Goal: Task Accomplishment & Management: Use online tool/utility

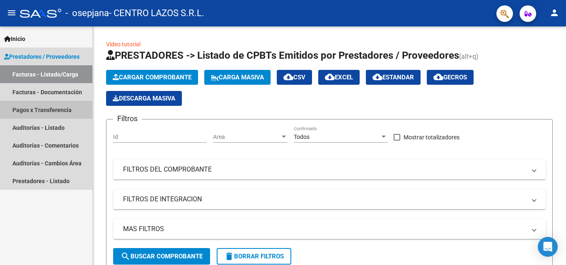
click at [76, 112] on link "Pagos x Transferencia" at bounding box center [46, 110] width 92 height 18
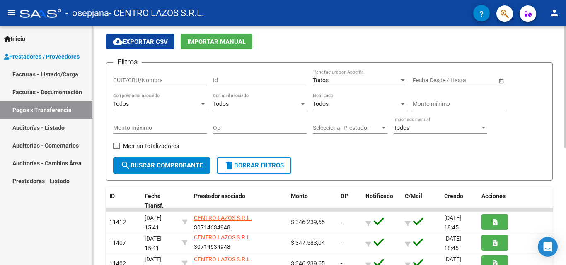
scroll to position [41, 0]
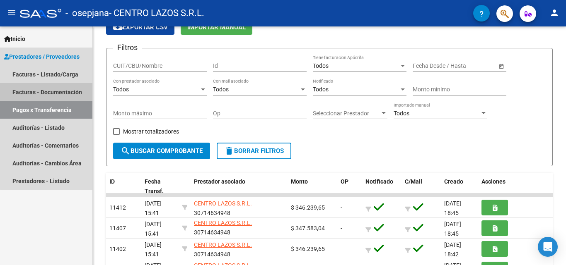
click at [70, 94] on link "Facturas - Documentación" at bounding box center [46, 92] width 92 height 18
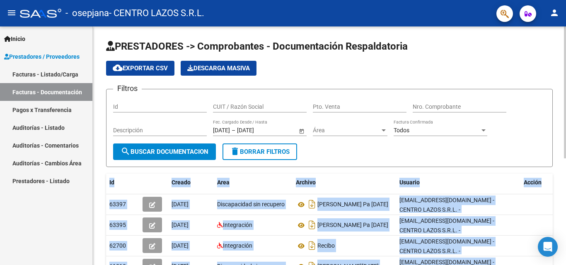
drag, startPoint x: 563, startPoint y: 156, endPoint x: 565, endPoint y: 191, distance: 34.9
click at [565, 191] on div "PRESTADORES -> Comprobantes - Documentación Respaldatoria cloud_download Export…" at bounding box center [330, 239] width 475 height 425
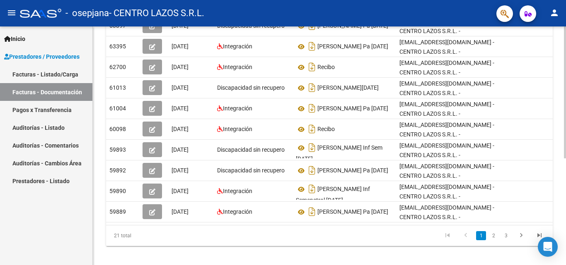
click at [563, 253] on div "PRESTADORES -> Comprobantes - Documentación Respaldatoria cloud_download Export…" at bounding box center [330, 60] width 475 height 425
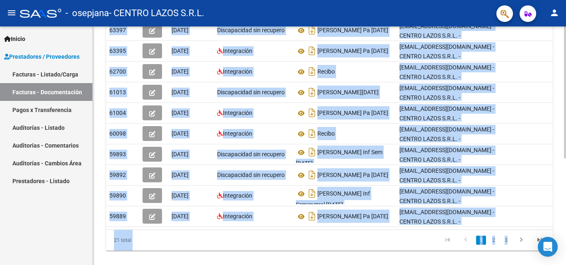
scroll to position [0, 9]
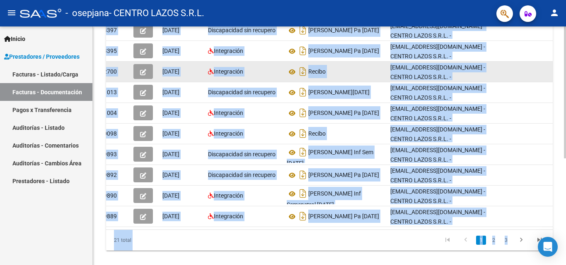
click at [348, 71] on div "Recibo" at bounding box center [335, 71] width 97 height 13
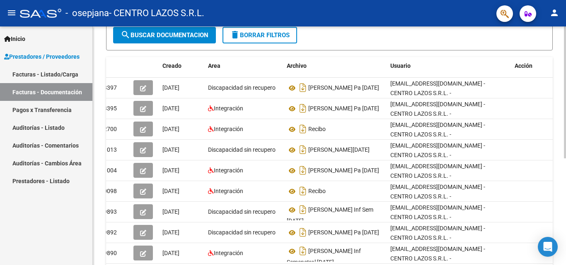
scroll to position [193, 0]
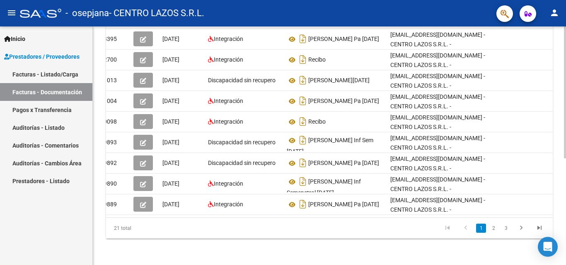
click at [562, 249] on div "PRESTADORES -> Comprobantes - Documentación Respaldatoria cloud_download Export…" at bounding box center [330, 52] width 475 height 425
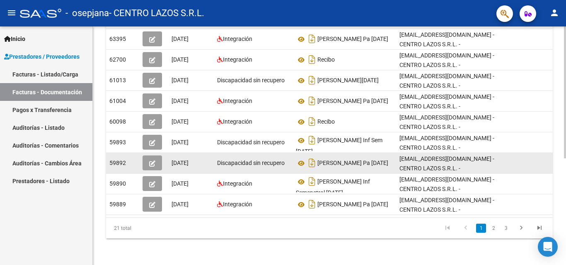
scroll to position [152, 0]
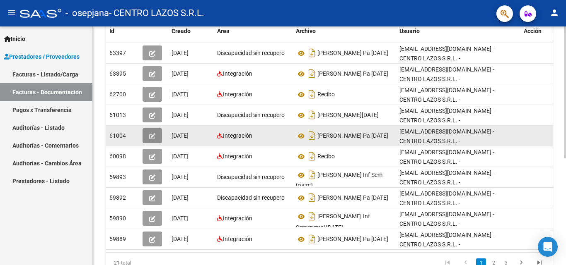
click at [154, 136] on icon "button" at bounding box center [152, 136] width 6 height 6
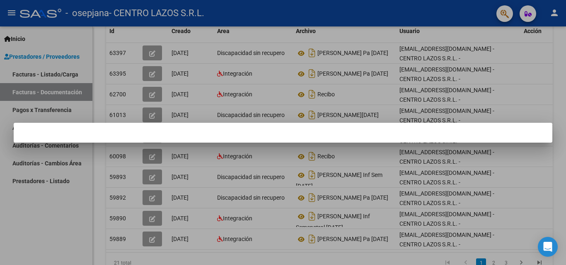
click at [323, 101] on div at bounding box center [283, 132] width 566 height 265
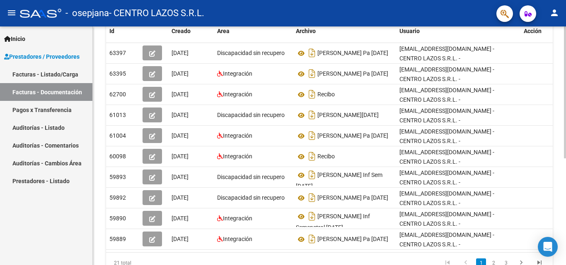
scroll to position [0, 9]
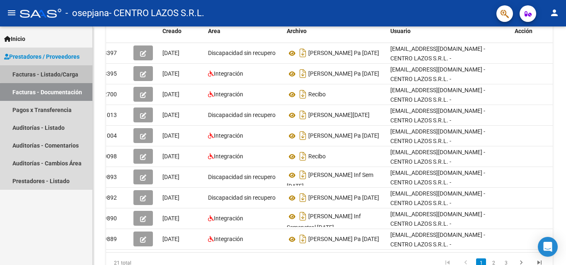
click at [51, 71] on link "Facturas - Listado/Carga" at bounding box center [46, 74] width 92 height 18
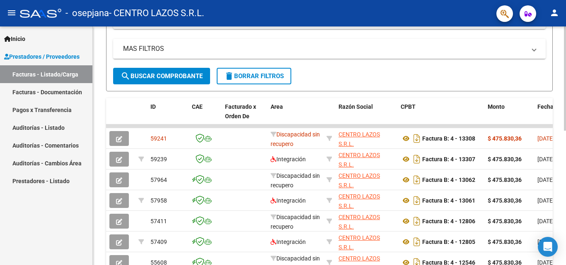
scroll to position [193, 0]
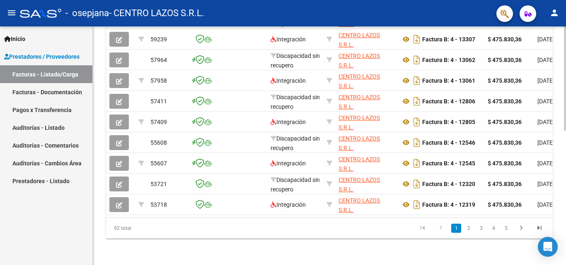
click at [564, 234] on div at bounding box center [565, 213] width 2 height 104
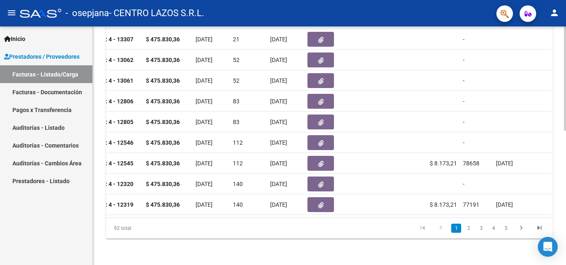
scroll to position [0, 310]
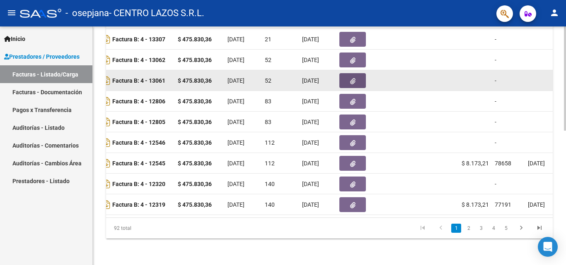
click at [355, 78] on icon "button" at bounding box center [352, 81] width 5 height 6
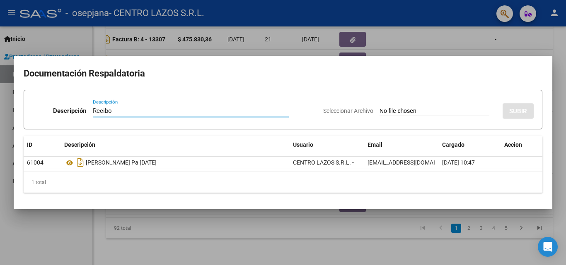
type input "Recibo"
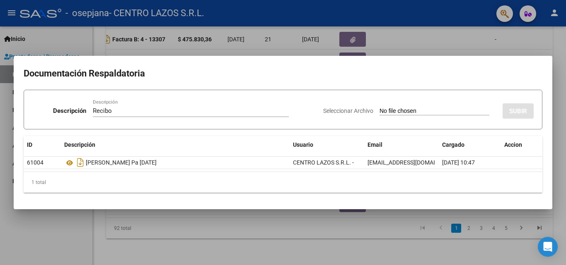
drag, startPoint x: 438, startPoint y: 106, endPoint x: 433, endPoint y: 110, distance: 6.2
click at [438, 106] on div "Seleccionar Archivo SUBIR" at bounding box center [428, 109] width 210 height 25
drag, startPoint x: 432, startPoint y: 110, endPoint x: 427, endPoint y: 110, distance: 5.0
click at [431, 110] on input "Seleccionar Archivo" at bounding box center [434, 112] width 110 height 8
type input "C:\fakepath\Cobranza N° X-0001-00009670.pdf"
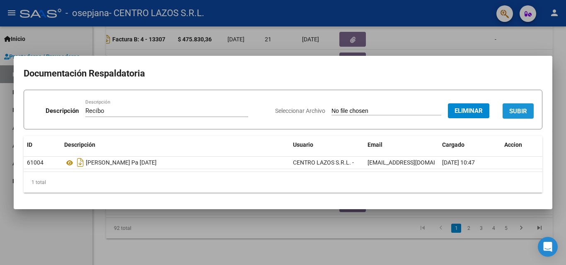
click at [513, 114] on span "SUBIR" at bounding box center [518, 111] width 18 height 7
